Goal: Information Seeking & Learning: Learn about a topic

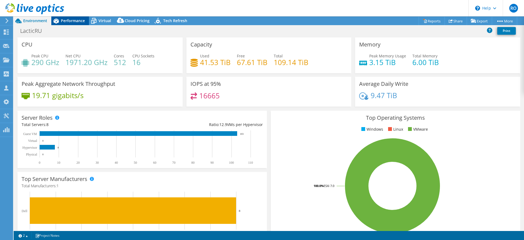
click at [66, 22] on span "Performance" at bounding box center [73, 20] width 24 height 5
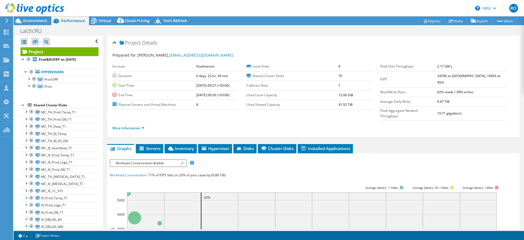
click at [22, 105] on div at bounding box center [22, 104] width 5 height 5
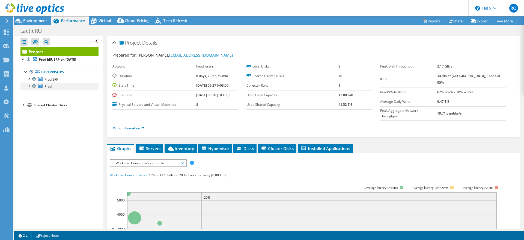
click at [29, 85] on div at bounding box center [28, 85] width 5 height 5
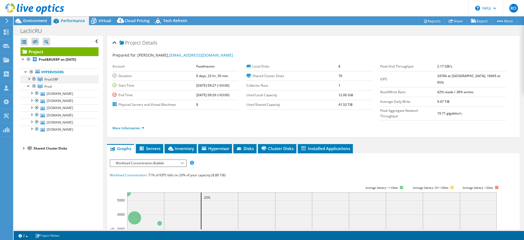
click at [29, 79] on div at bounding box center [28, 78] width 5 height 5
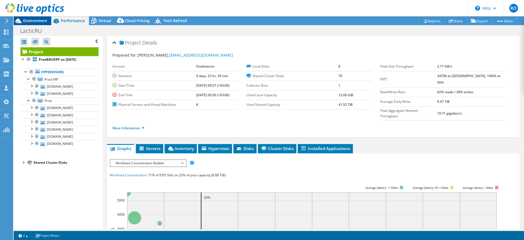
click at [33, 19] on span "Environment" at bounding box center [35, 20] width 24 height 5
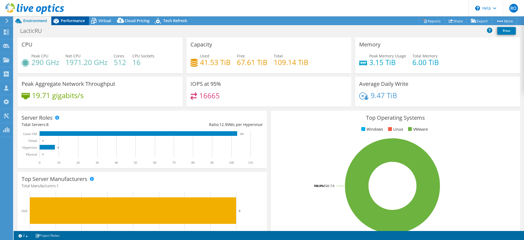
click at [69, 21] on span "Performance" at bounding box center [73, 20] width 24 height 5
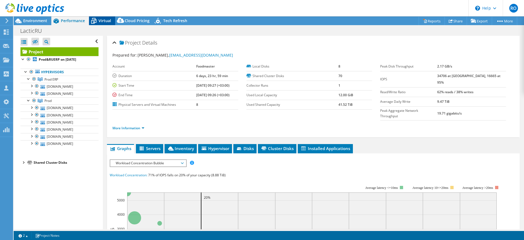
click at [104, 19] on span "Virtual" at bounding box center [105, 20] width 13 height 5
